Goal: Book appointment/travel/reservation

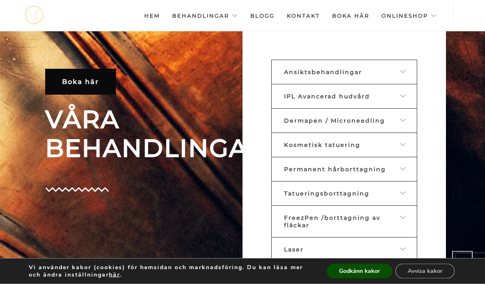
scroll to position [302, 0]
click at [399, 76] on div at bounding box center [398, 71] width 13 height 7
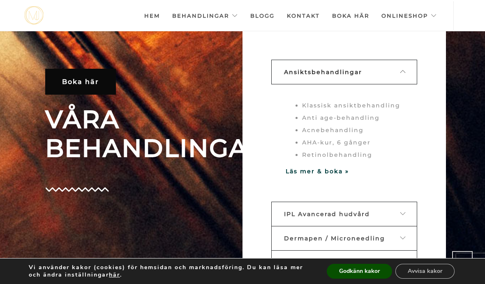
click at [392, 111] on li "Klassisk ansiktbehandling" at bounding box center [352, 105] width 101 height 12
click at [379, 111] on li "Klassisk ansiktbehandling" at bounding box center [352, 105] width 101 height 12
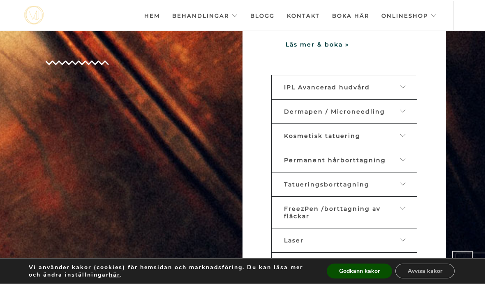
scroll to position [410, 0]
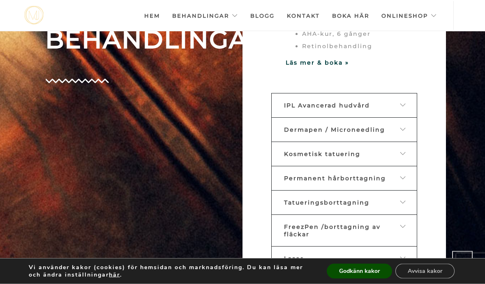
click at [345, 69] on p "Läs mer & boka »" at bounding box center [344, 63] width 117 height 12
click at [347, 67] on strong "Läs mer & boka »" at bounding box center [317, 62] width 63 height 7
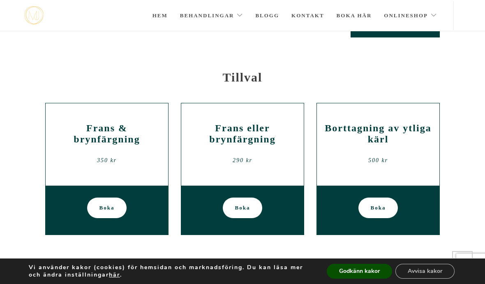
scroll to position [1390, 0]
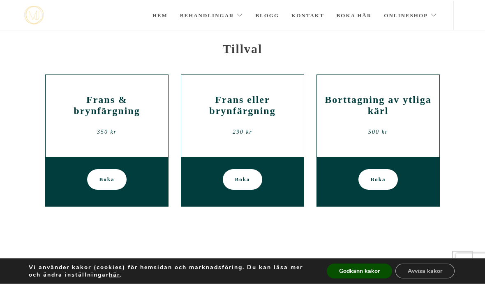
click at [79, 95] on h2 "Frans & brynfärgning" at bounding box center [107, 106] width 110 height 22
click at [88, 95] on h2 "Frans & brynfärgning" at bounding box center [107, 106] width 110 height 22
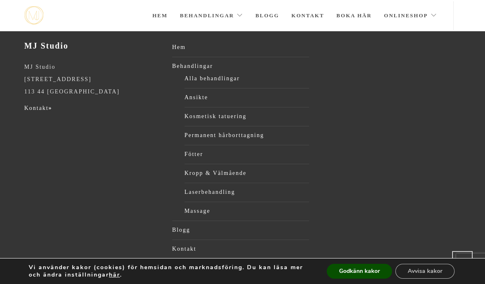
scroll to position [1695, 0]
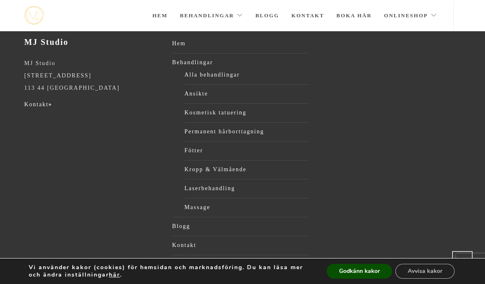
click at [258, 125] on link "Permanent hårborttagning" at bounding box center [247, 131] width 125 height 12
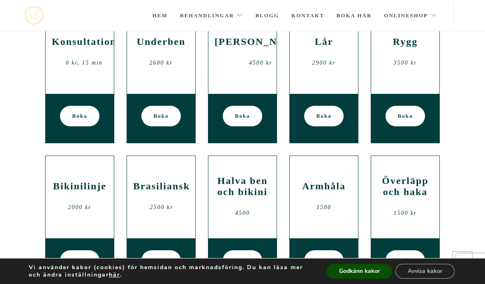
scroll to position [166, 0]
click at [179, 48] on h2 "Underben" at bounding box center [161, 42] width 56 height 11
click at [169, 119] on link "Boka" at bounding box center [162, 116] width 40 height 21
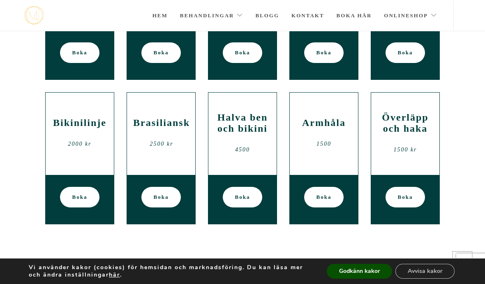
scroll to position [230, 0]
click at [421, 127] on h2 "Överläpp och haka" at bounding box center [406, 123] width 56 height 22
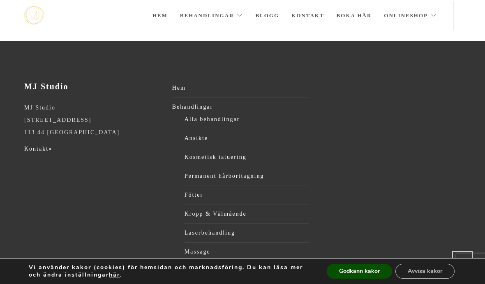
scroll to position [998, 0]
